Goal: Navigation & Orientation: Find specific page/section

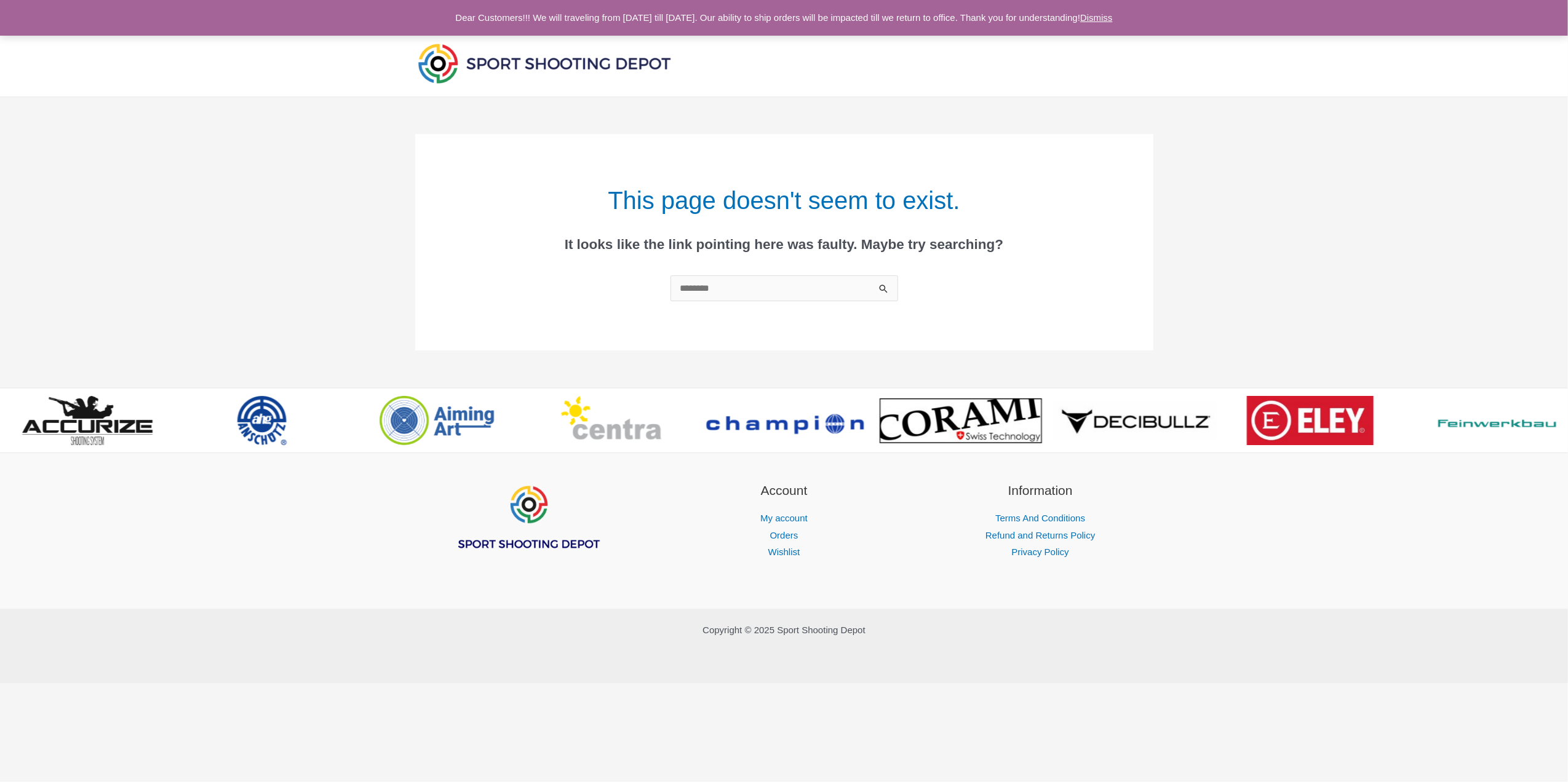
click at [574, 64] on img at bounding box center [544, 63] width 258 height 45
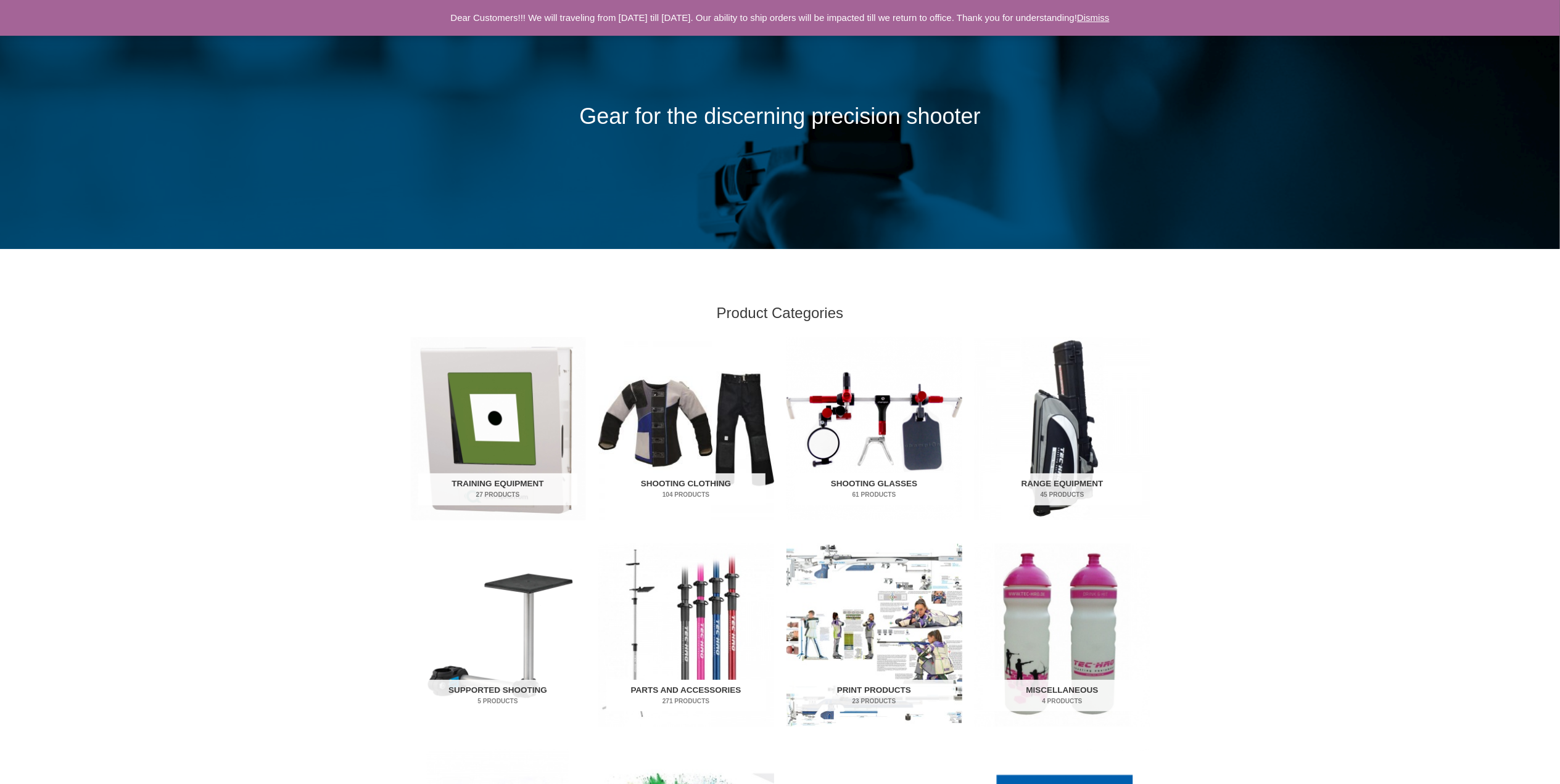
scroll to position [164, 0]
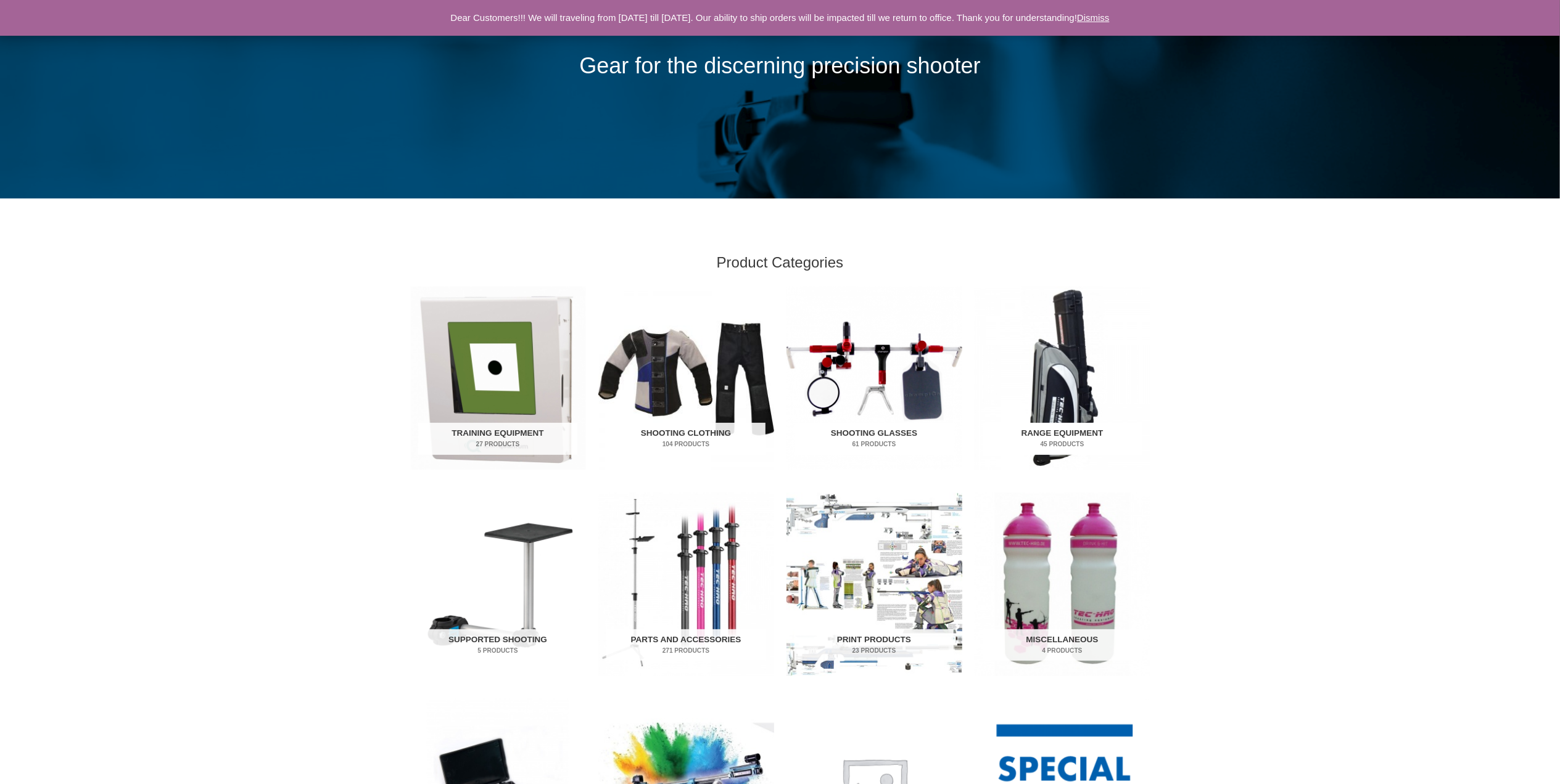
click at [1064, 433] on h2 "Range Equipment 45 Products" at bounding box center [1062, 439] width 159 height 32
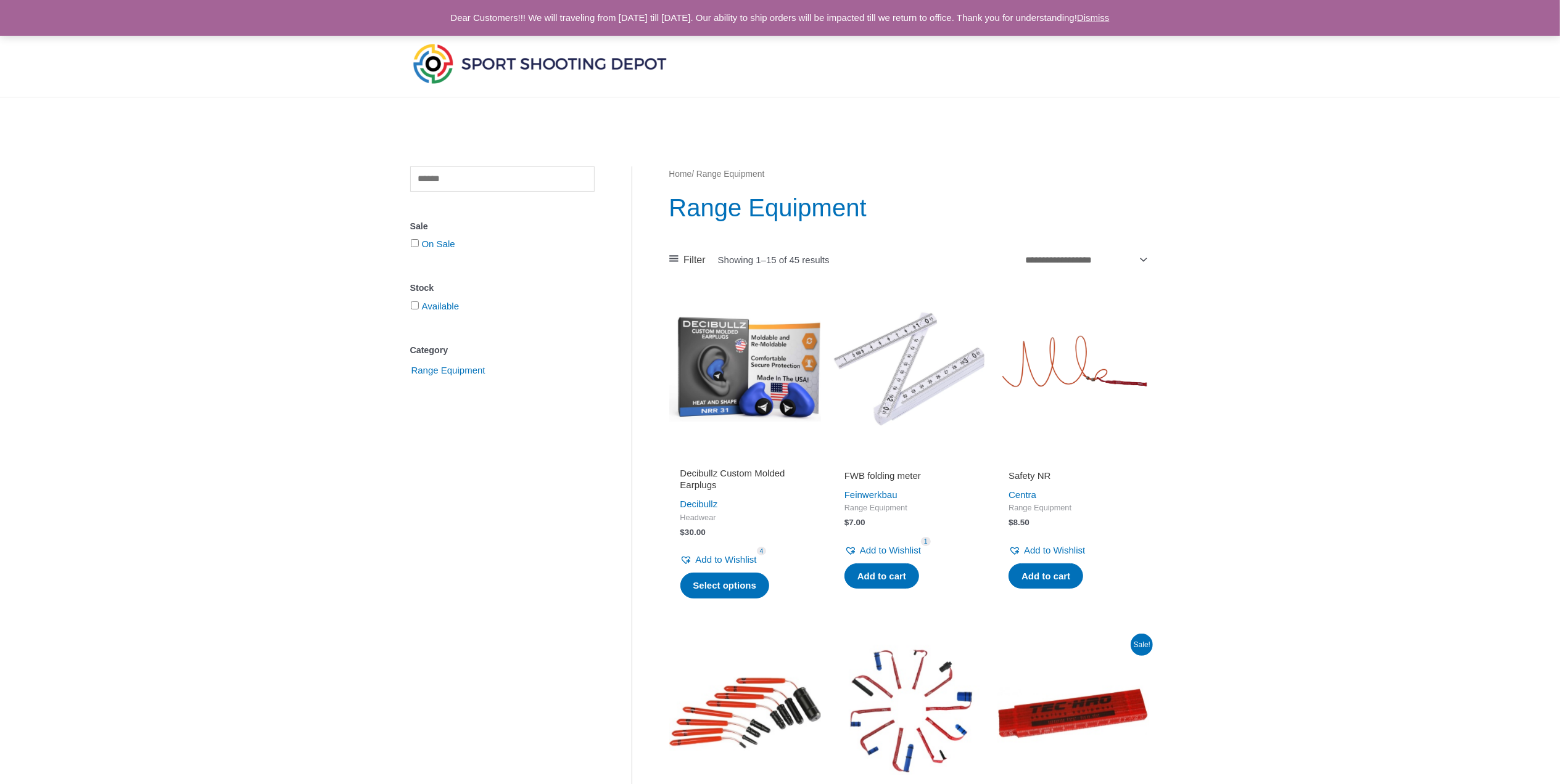
click at [470, 69] on img at bounding box center [540, 63] width 259 height 46
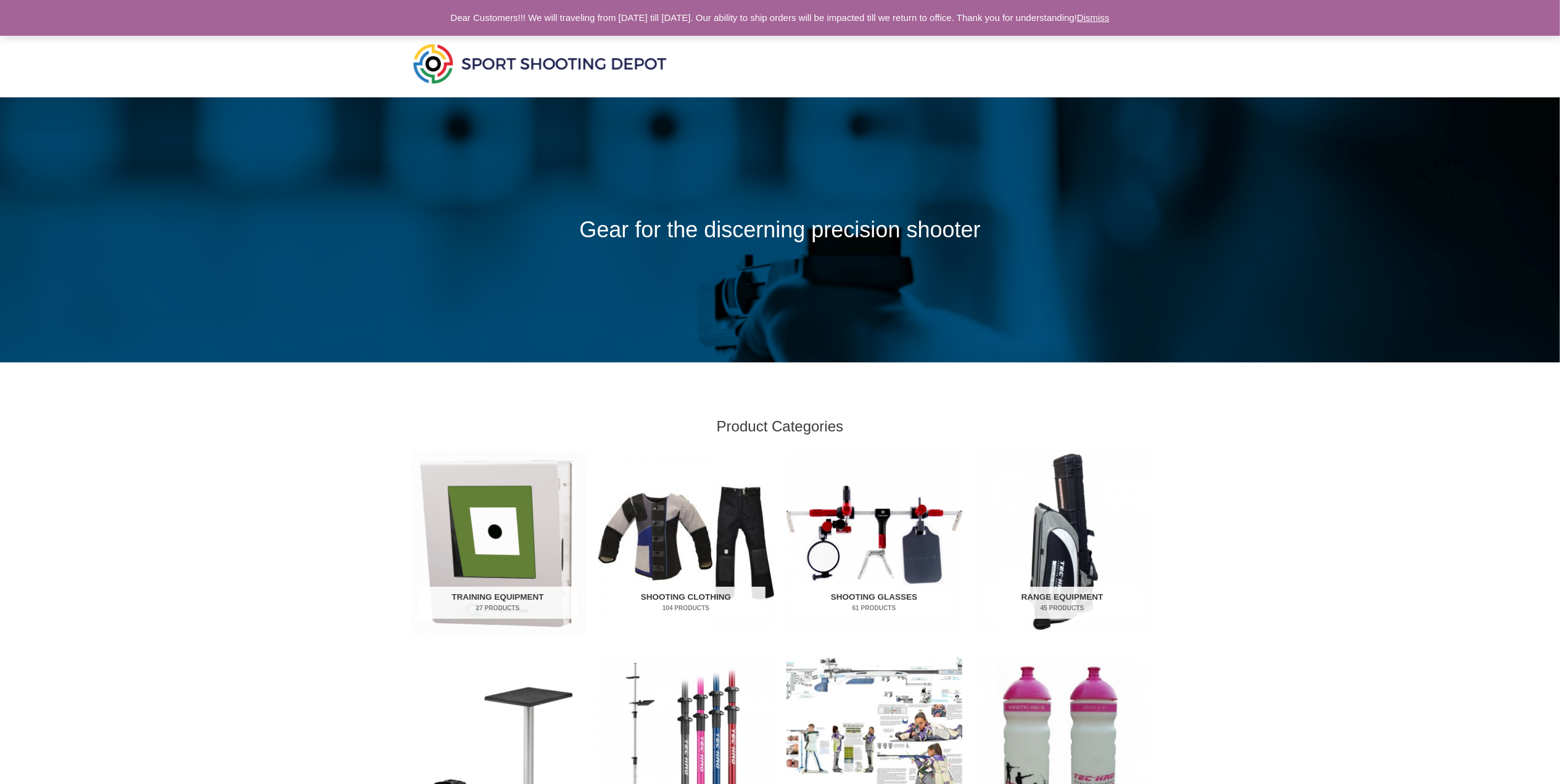
click at [1110, 14] on link "Dismiss" at bounding box center [1093, 17] width 33 height 10
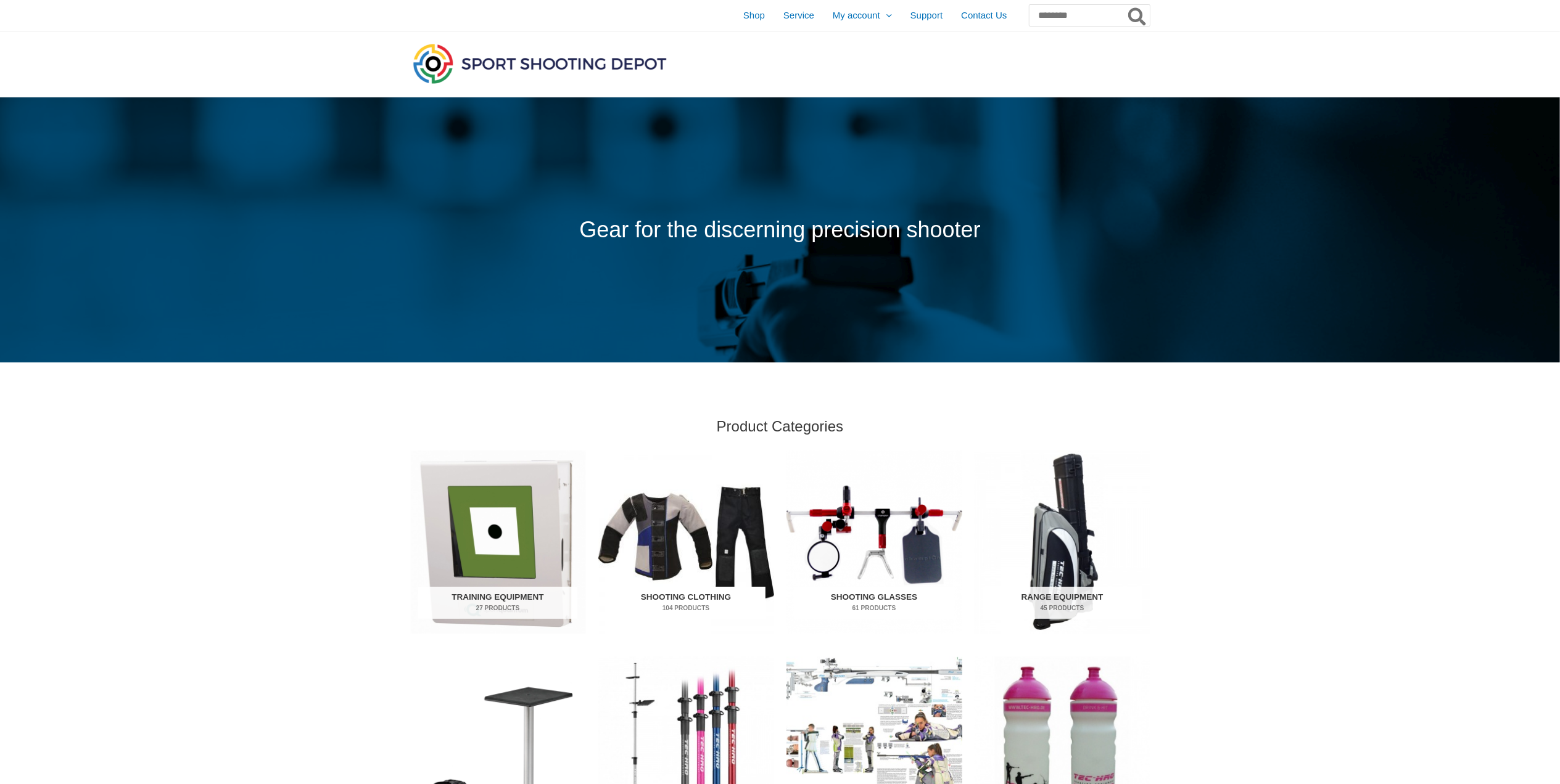
click at [651, 527] on img "Visit product category Shooting Clothing" at bounding box center [686, 542] width 176 height 183
